Goal: Check status: Check status

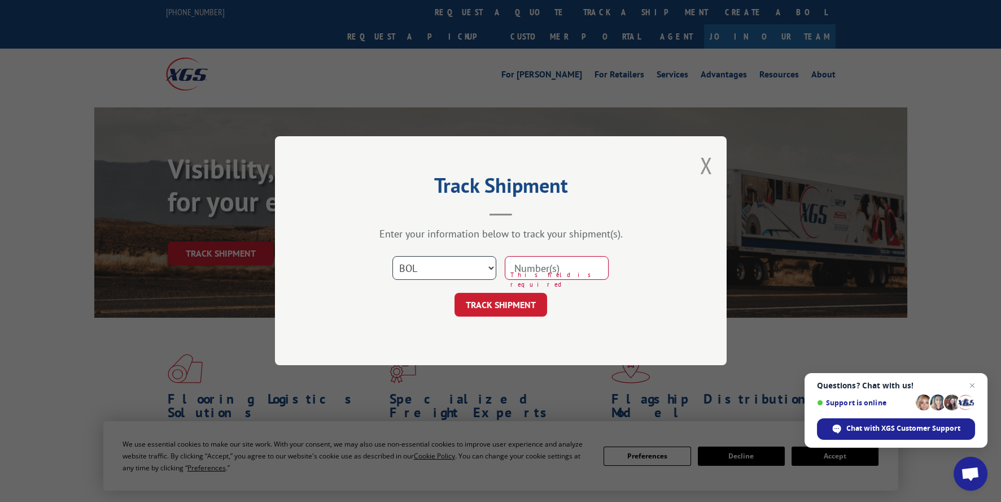
click at [441, 267] on select "Select category... Probill BOL PO" at bounding box center [445, 268] width 104 height 24
click at [393, 256] on select "Select category... Probill BOL PO" at bounding box center [445, 268] width 104 height 24
click at [469, 273] on select "Select category... Probill BOL PO" at bounding box center [445, 268] width 104 height 24
select select "bol"
click at [393, 256] on select "Select category... Probill BOL PO" at bounding box center [445, 268] width 104 height 24
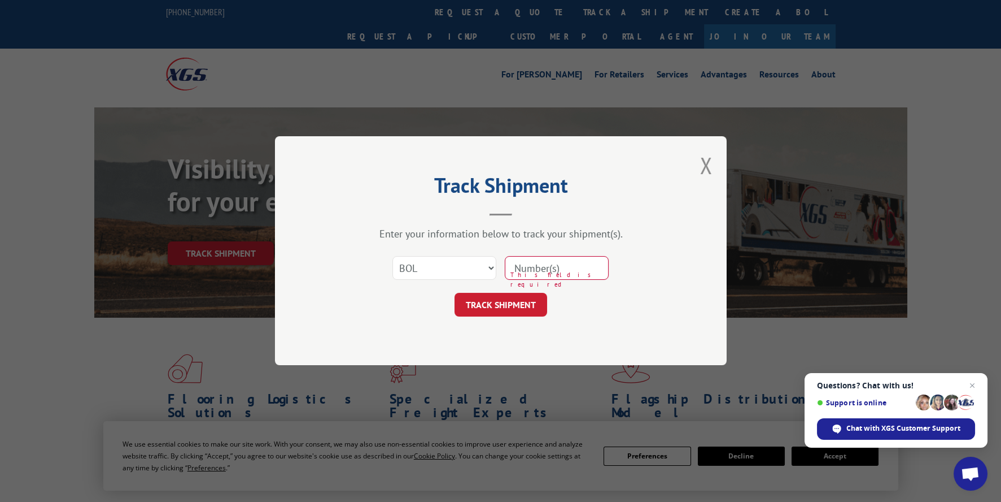
click at [539, 257] on input at bounding box center [557, 268] width 104 height 24
type input "265694"
click at [479, 310] on button "TRACK SHIPMENT" at bounding box center [501, 305] width 93 height 24
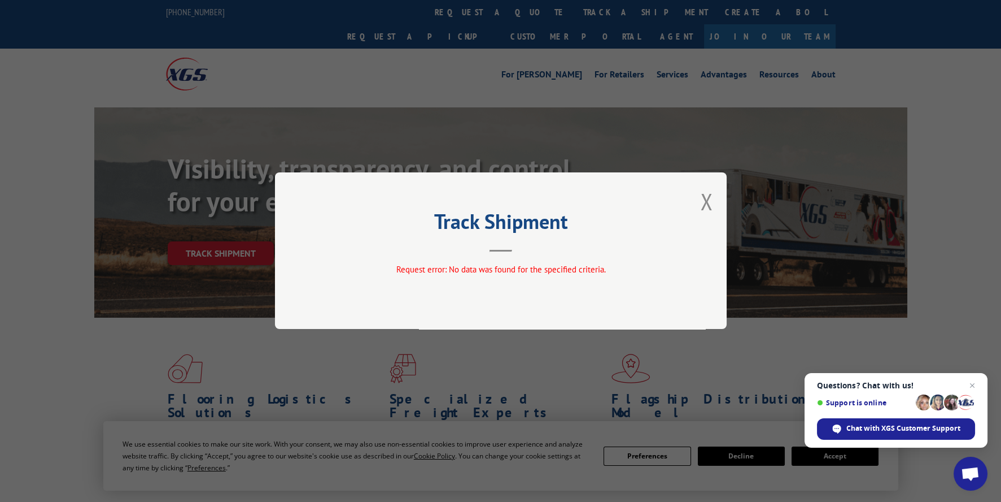
click at [714, 200] on div "Track Shipment Request error: No data was found for the specified criteria." at bounding box center [501, 250] width 452 height 156
click at [698, 203] on div "Track Shipment Request error: No data was found for the specified criteria." at bounding box center [501, 250] width 452 height 156
click at [704, 197] on button "Close modal" at bounding box center [706, 201] width 12 height 30
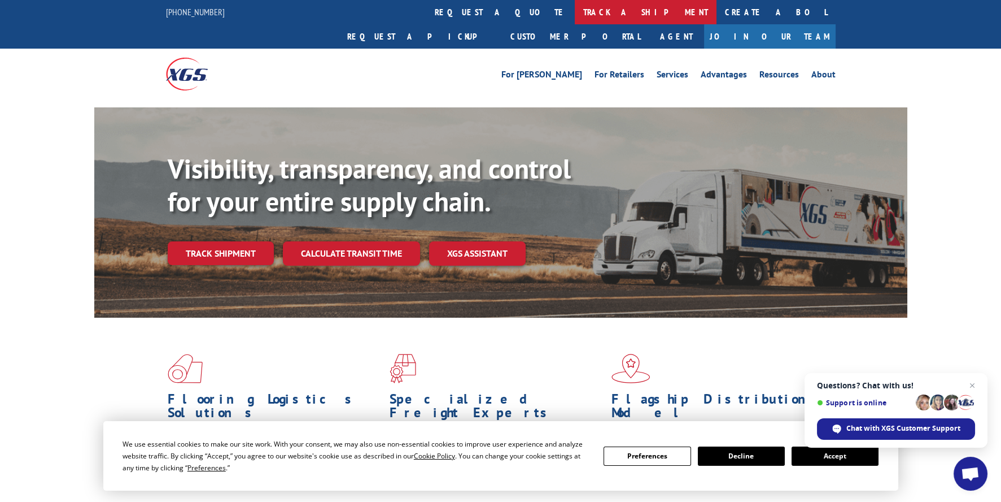
click at [575, 8] on link "track a shipment" at bounding box center [646, 12] width 142 height 24
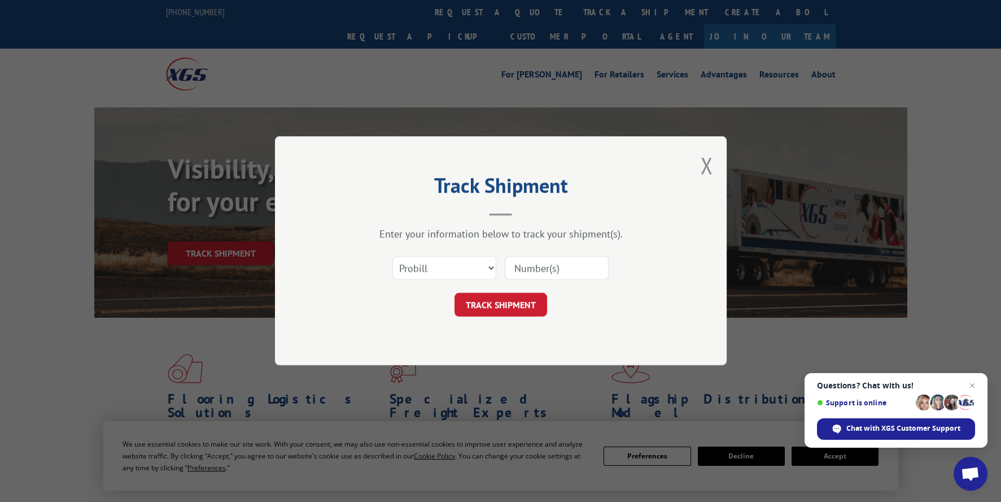
click at [555, 261] on input at bounding box center [557, 268] width 104 height 24
type input "CG510603"
click at [490, 305] on button "TRACK SHIPMENT" at bounding box center [501, 305] width 93 height 24
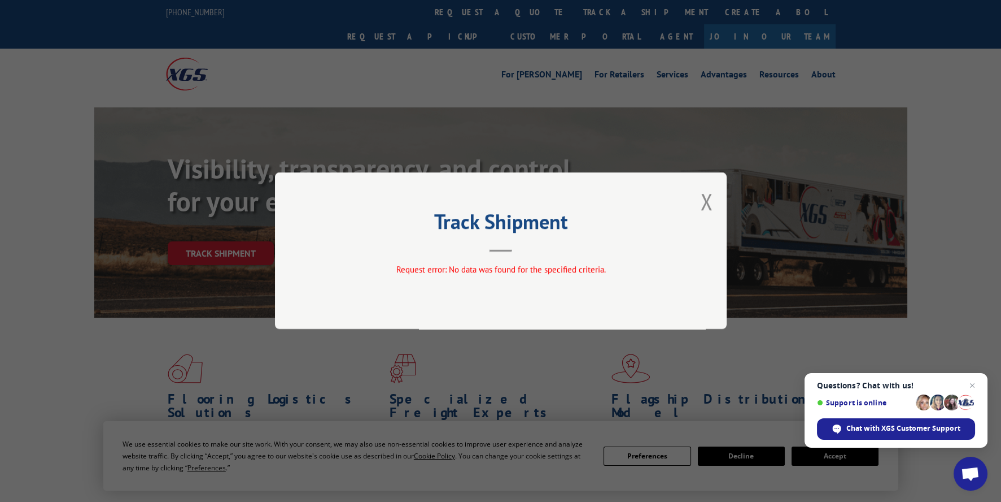
click at [700, 210] on div "Track Shipment Request error: No data was found for the specified criteria." at bounding box center [501, 250] width 452 height 156
click at [704, 206] on button "Close modal" at bounding box center [706, 201] width 12 height 30
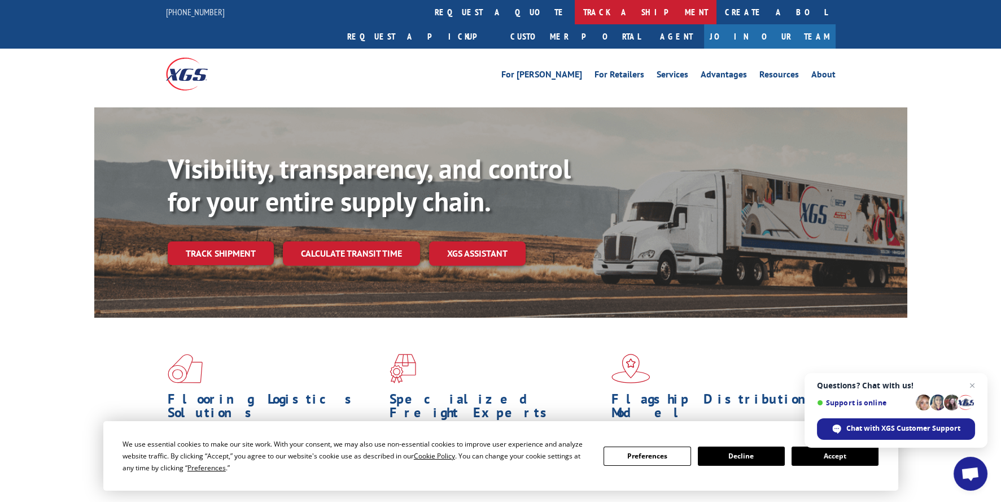
click at [575, 18] on link "track a shipment" at bounding box center [646, 12] width 142 height 24
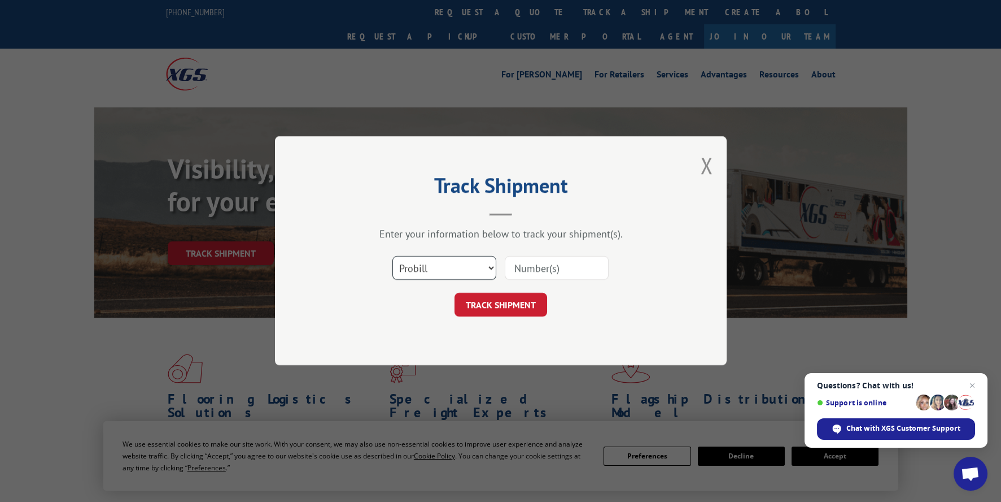
click at [469, 266] on select "Select category... Probill BOL PO" at bounding box center [445, 268] width 104 height 24
select select "bol"
click at [393, 256] on select "Select category... Probill BOL PO" at bounding box center [445, 268] width 104 height 24
click at [541, 252] on div "Select category... Probill BOL PO" at bounding box center [501, 268] width 339 height 37
click at [530, 278] on input at bounding box center [557, 268] width 104 height 24
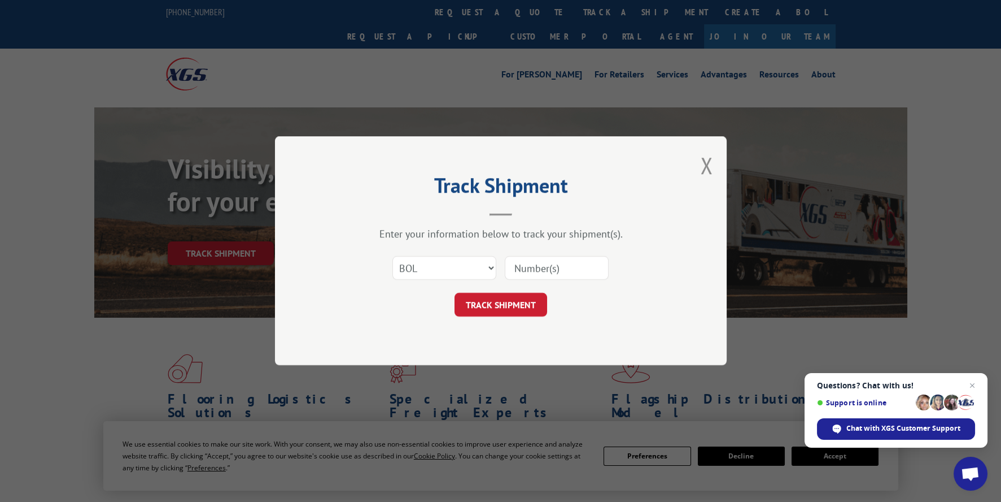
type input "265694"
click at [507, 304] on button "TRACK SHIPMENT" at bounding box center [501, 305] width 93 height 24
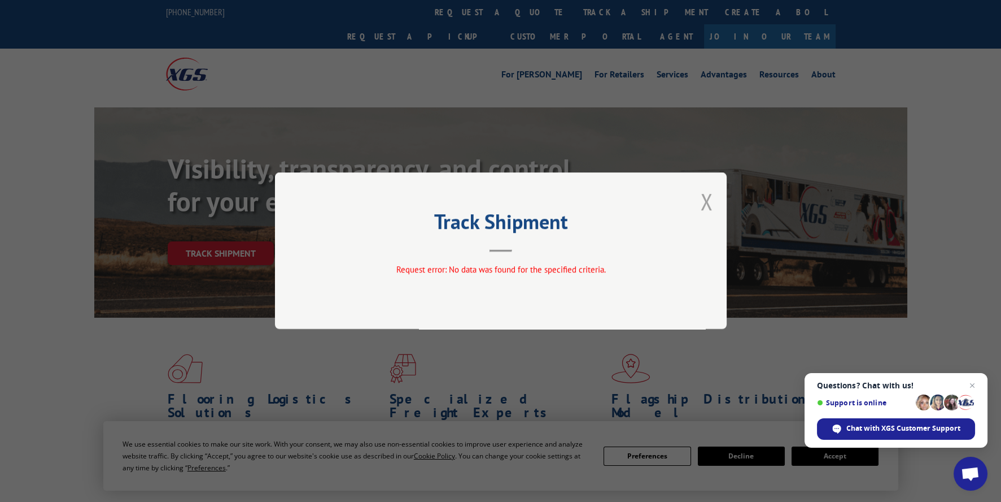
click at [708, 205] on button "Close modal" at bounding box center [706, 201] width 12 height 30
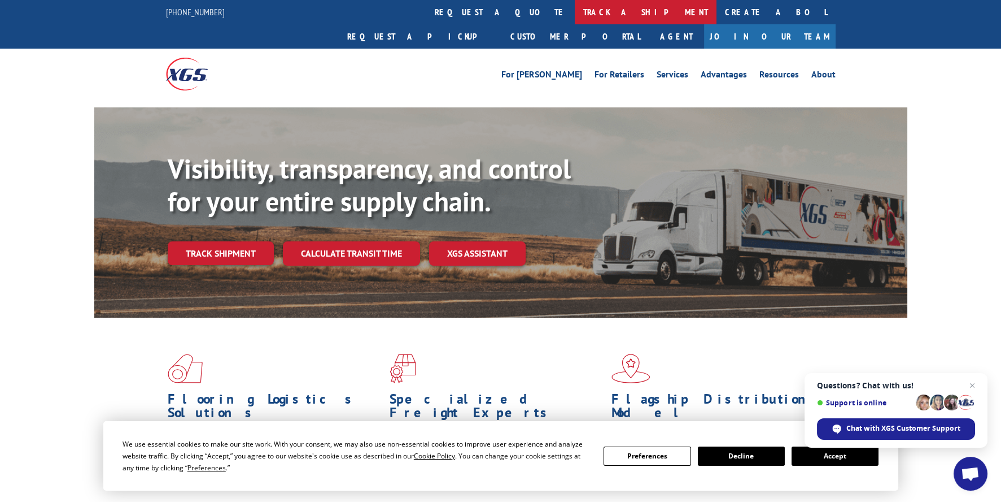
click at [575, 9] on link "track a shipment" at bounding box center [646, 12] width 142 height 24
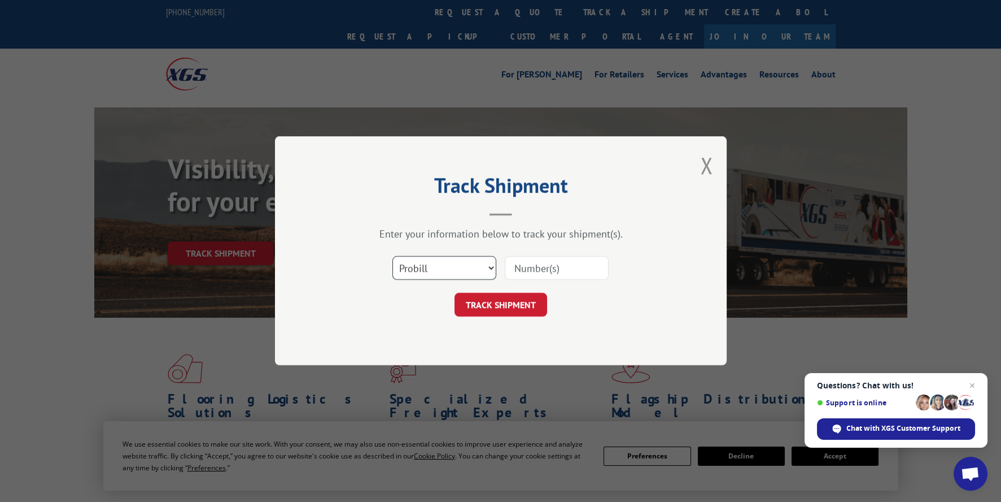
click at [429, 266] on select "Select category... Probill BOL PO" at bounding box center [445, 268] width 104 height 24
select select "po"
click at [393, 256] on select "Select category... Probill BOL PO" at bounding box center [445, 268] width 104 height 24
click at [526, 256] on input at bounding box center [557, 268] width 104 height 24
type input "CG510603"
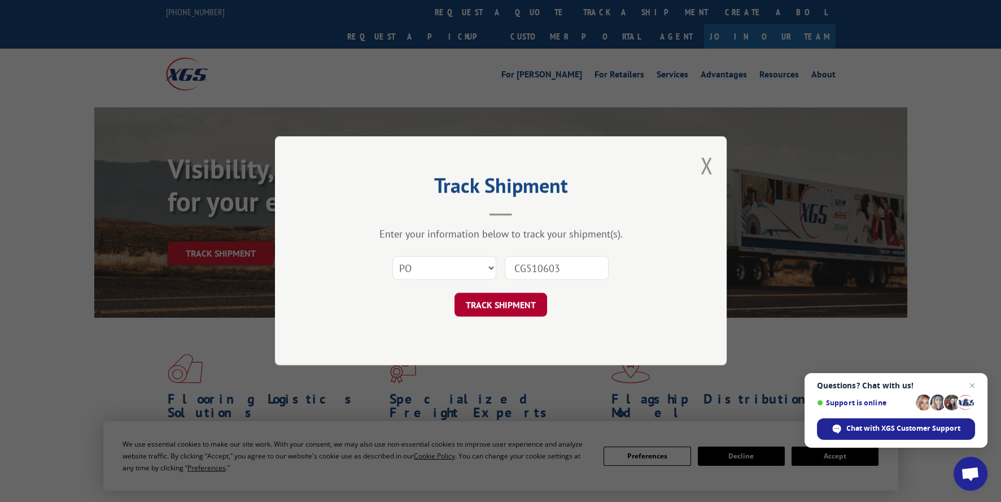
click at [496, 308] on button "TRACK SHIPMENT" at bounding box center [501, 305] width 93 height 24
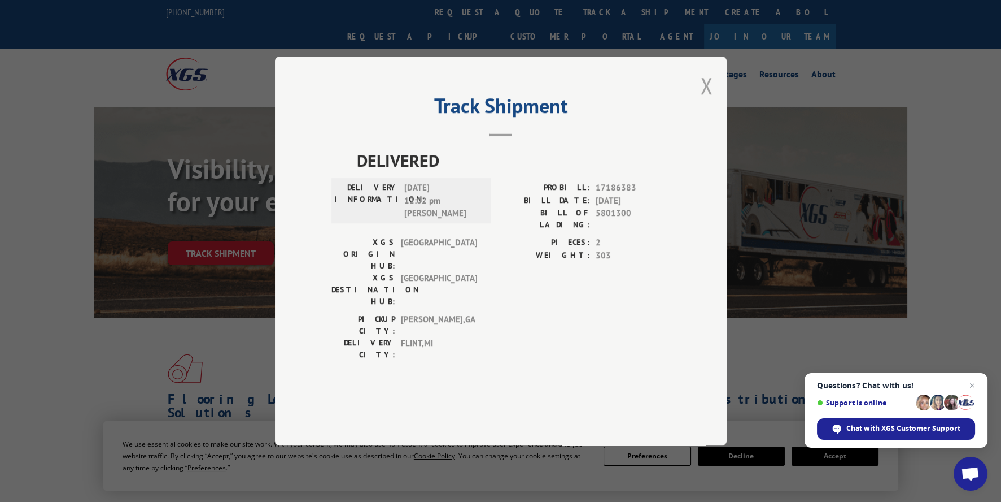
click at [706, 101] on button "Close modal" at bounding box center [706, 86] width 12 height 30
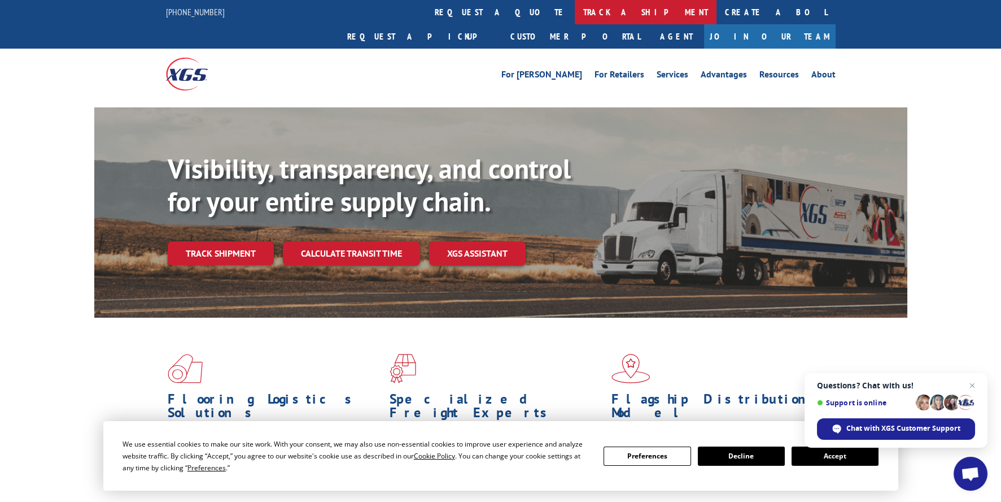
click at [575, 16] on link "track a shipment" at bounding box center [646, 12] width 142 height 24
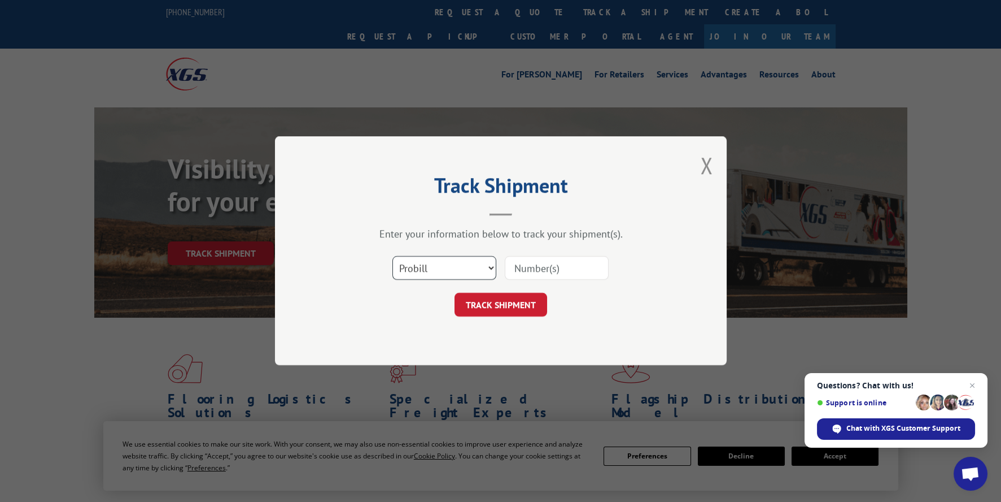
click at [457, 266] on select "Select category... Probill BOL PO" at bounding box center [445, 268] width 104 height 24
select select "bol"
click at [393, 256] on select "Select category... Probill BOL PO" at bounding box center [445, 268] width 104 height 24
click at [526, 264] on input at bounding box center [557, 268] width 104 height 24
type input "265694"
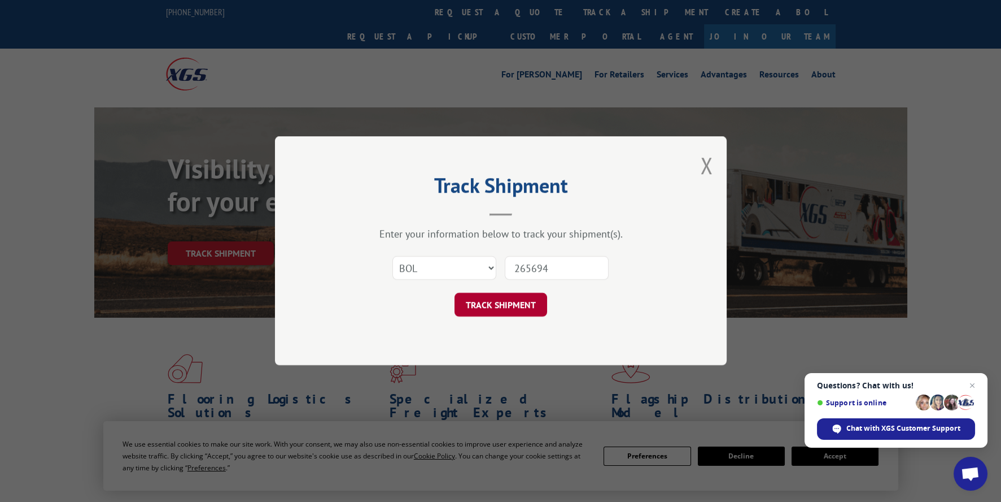
click at [515, 304] on button "TRACK SHIPMENT" at bounding box center [501, 305] width 93 height 24
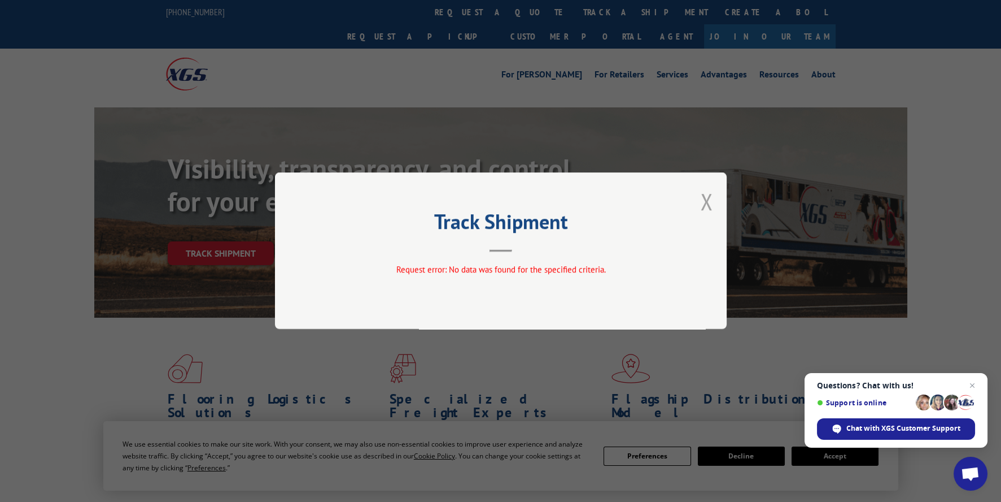
click at [704, 200] on button "Close modal" at bounding box center [706, 201] width 12 height 30
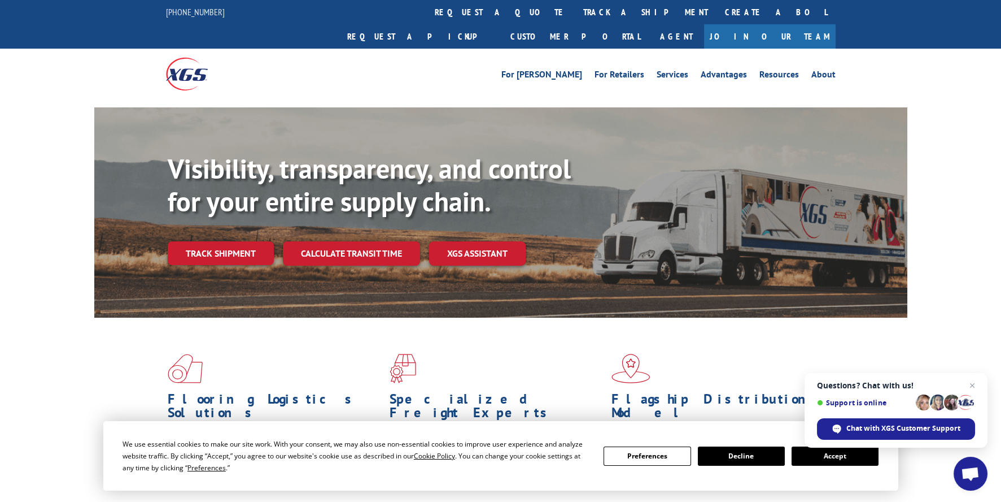
click at [645, 282] on div "Visibility, transparency, and control for your entire supply chain. Track shipm…" at bounding box center [538, 231] width 740 height 158
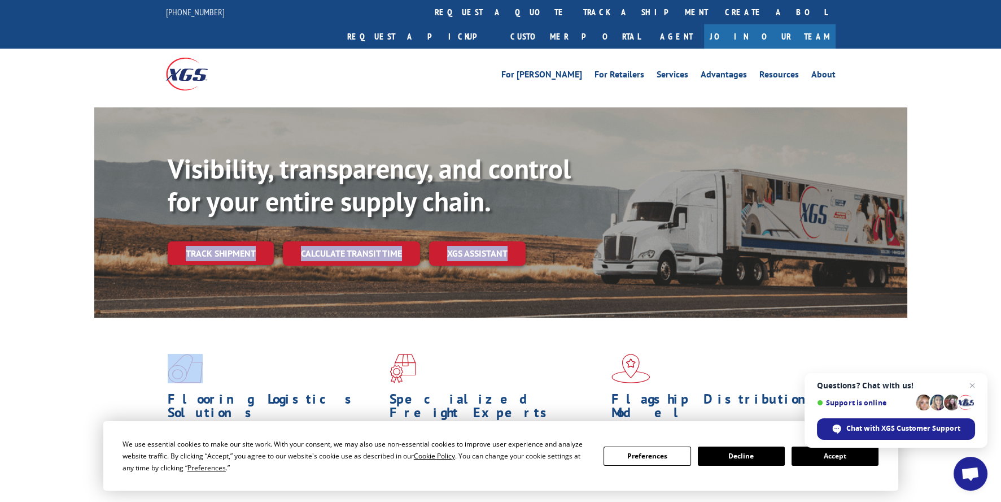
click at [645, 282] on div "Visibility, transparency, and control for your entire supply chain. Track shipm…" at bounding box center [538, 231] width 740 height 158
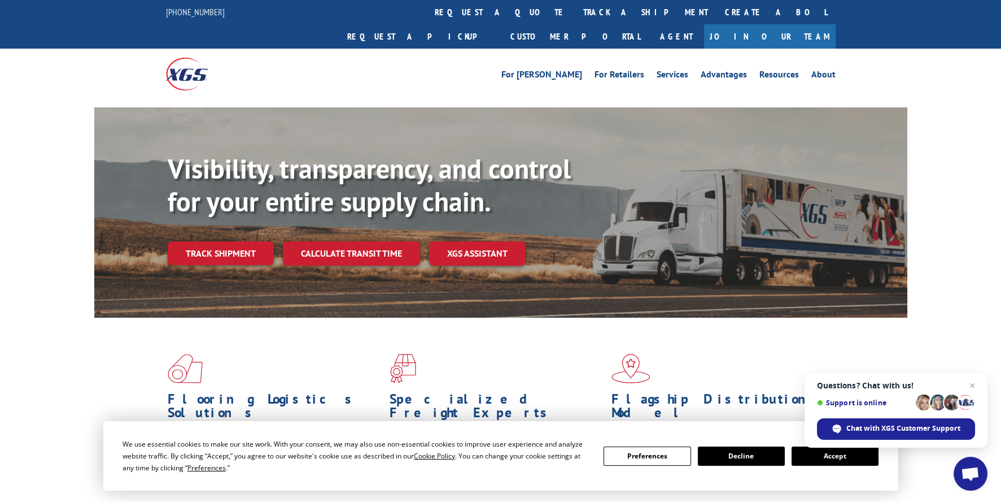
click at [164, 433] on div "We use essential cookies to make our site work. With your consent, we may also …" at bounding box center [500, 455] width 795 height 69
